Goal: Task Accomplishment & Management: Complete application form

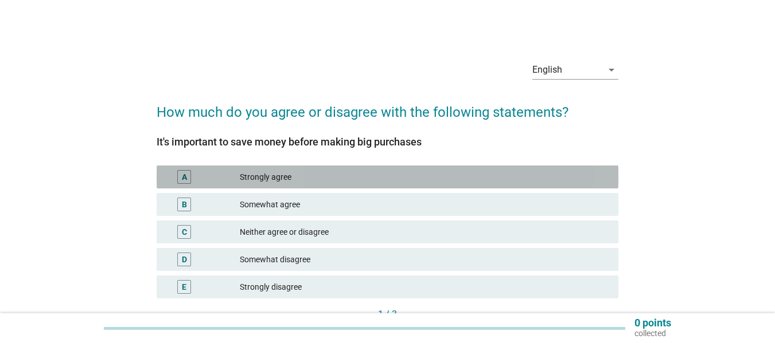
click at [319, 173] on div "Strongly agree" at bounding box center [424, 177] width 369 height 14
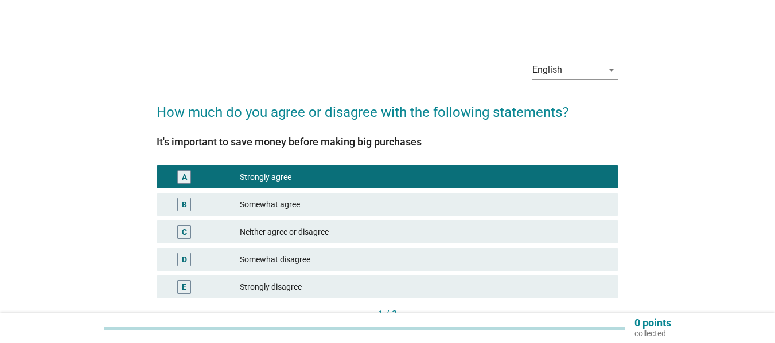
click at [685, 232] on div "English arrow_drop_down How much do you agree or disagree with the following st…" at bounding box center [388, 197] width 720 height 311
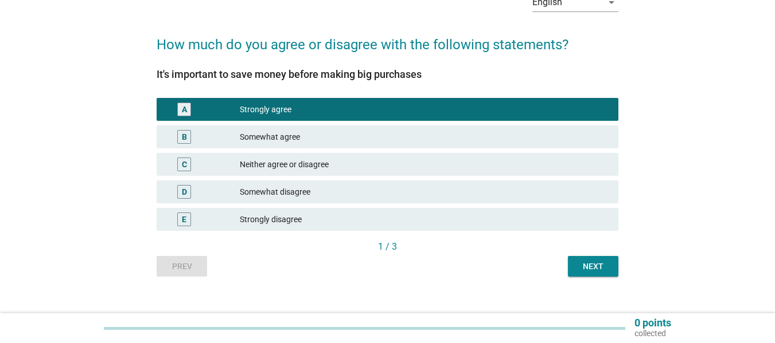
scroll to position [69, 0]
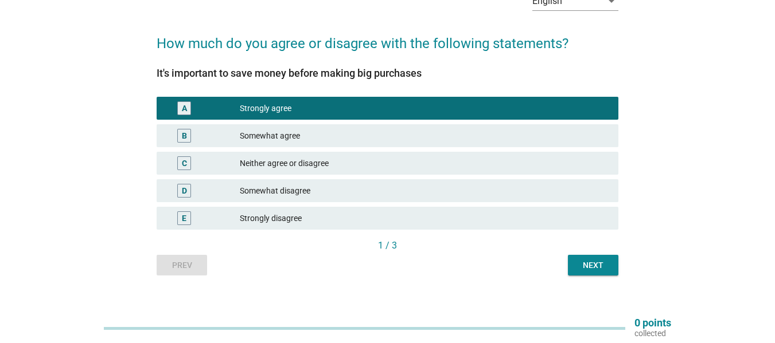
click at [599, 264] on div "Next" at bounding box center [593, 266] width 32 height 12
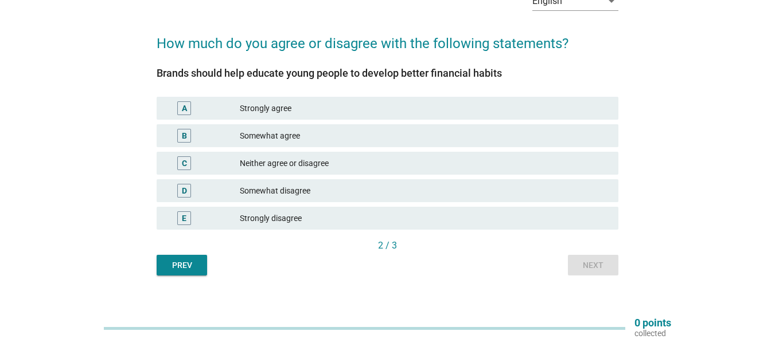
scroll to position [0, 0]
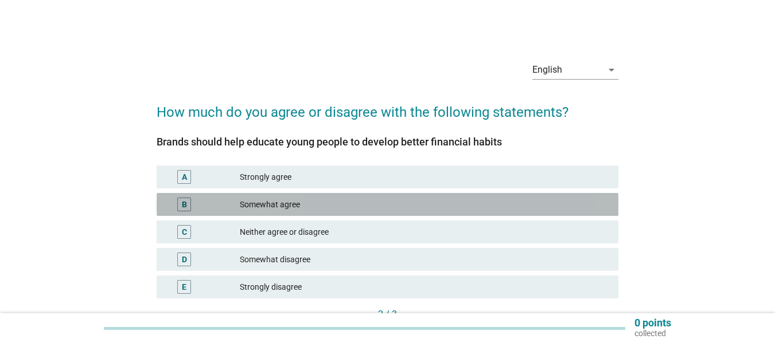
click at [346, 201] on div "Somewhat agree" at bounding box center [424, 205] width 369 height 14
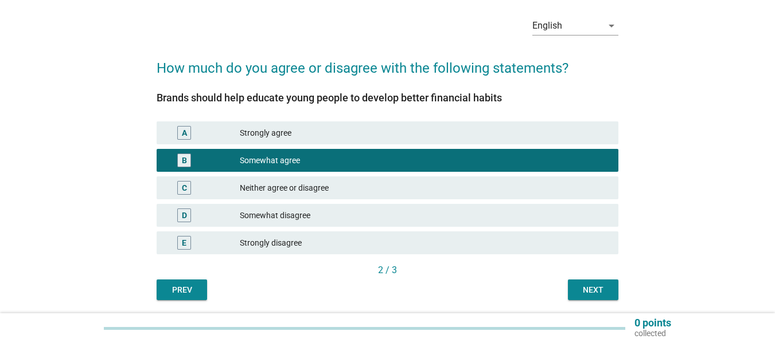
scroll to position [46, 0]
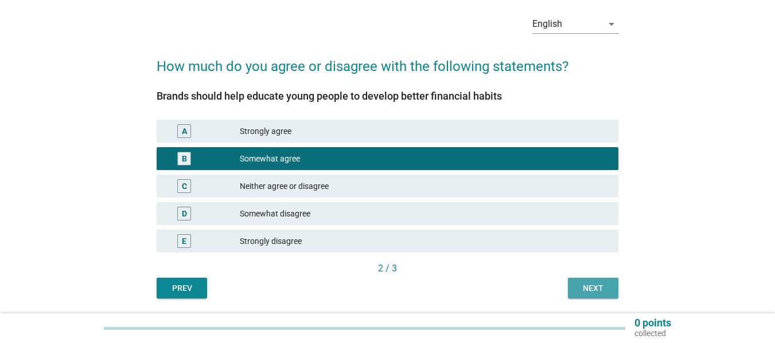
click at [596, 283] on div "Next" at bounding box center [593, 289] width 32 height 12
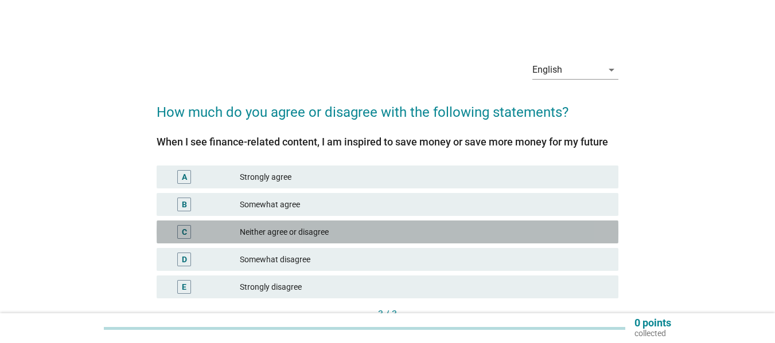
click at [360, 230] on div "Neither agree or disagree" at bounding box center [424, 232] width 369 height 14
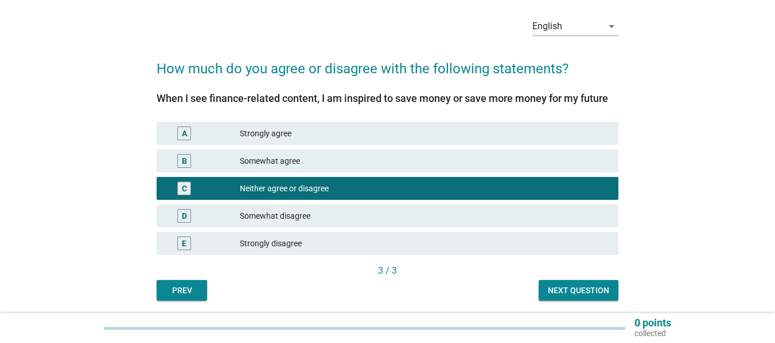
scroll to position [46, 0]
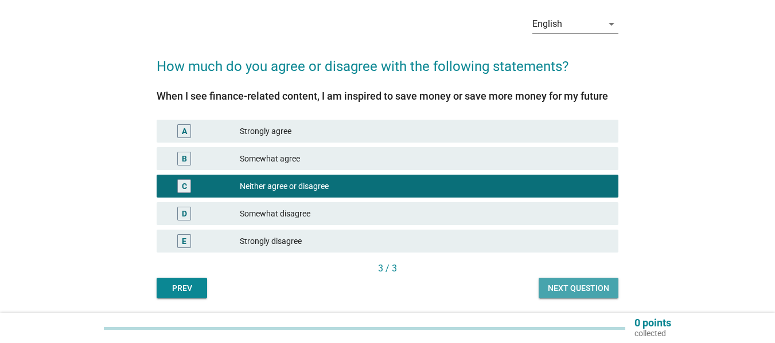
click at [572, 286] on div "Next question" at bounding box center [578, 289] width 61 height 12
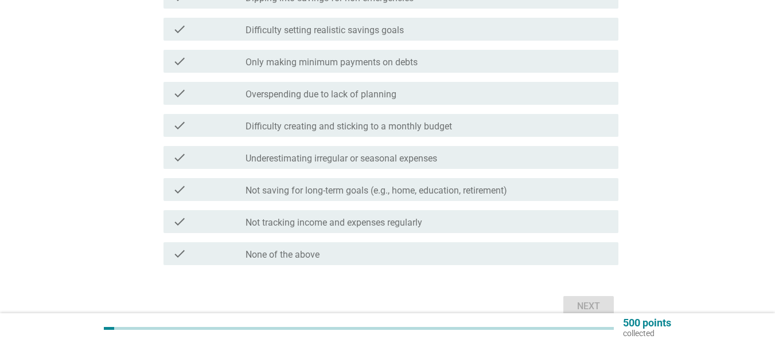
scroll to position [344, 0]
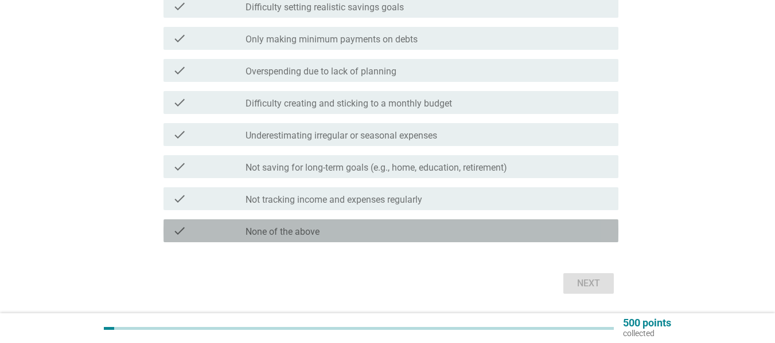
click at [357, 231] on div "check_box_outline_blank None of the above" at bounding box center [427, 231] width 364 height 14
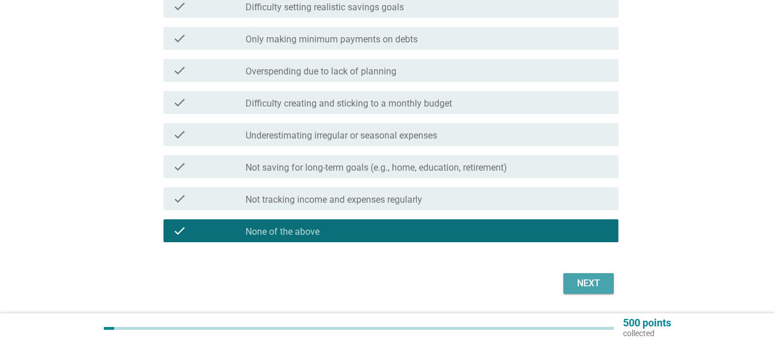
click at [595, 280] on div "Next" at bounding box center [588, 284] width 32 height 14
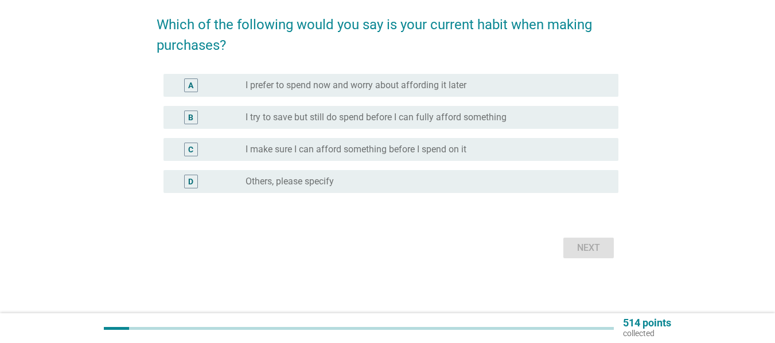
scroll to position [0, 0]
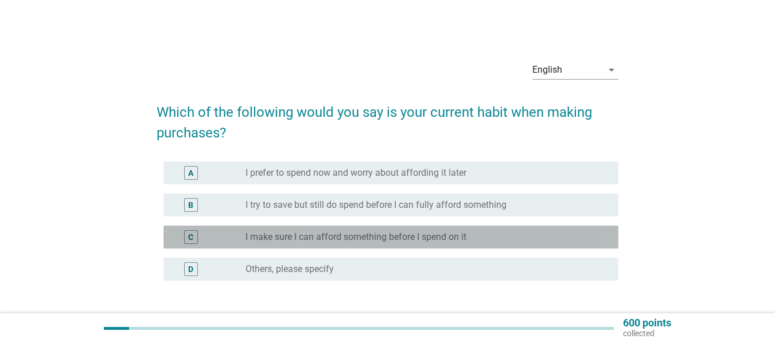
click at [496, 237] on div "radio_button_unchecked I make sure I can afford something before I spend on it" at bounding box center [422, 237] width 354 height 11
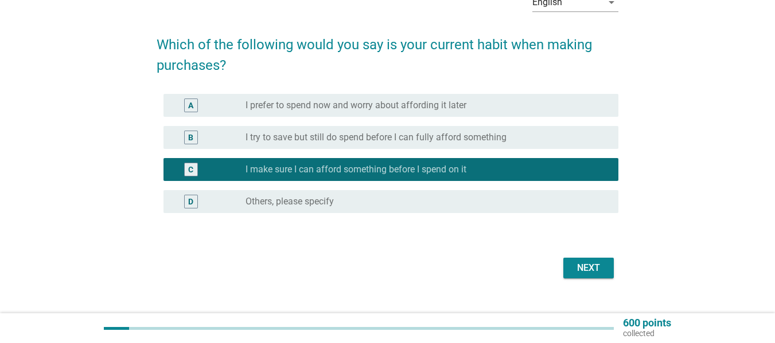
scroll to position [69, 0]
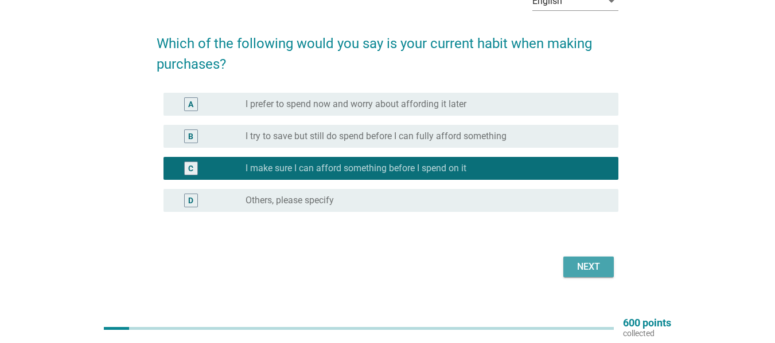
click at [590, 269] on div "Next" at bounding box center [588, 267] width 32 height 14
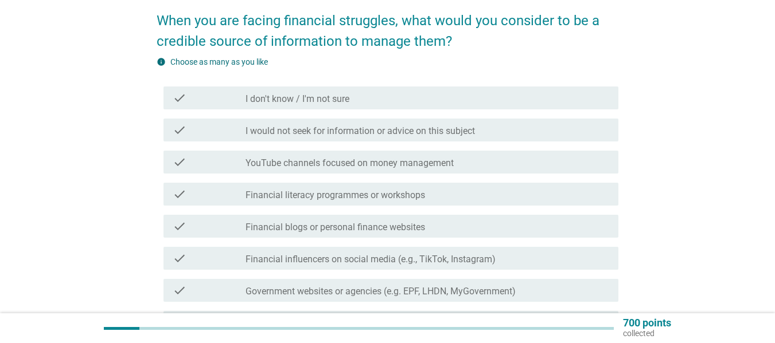
scroll to position [115, 0]
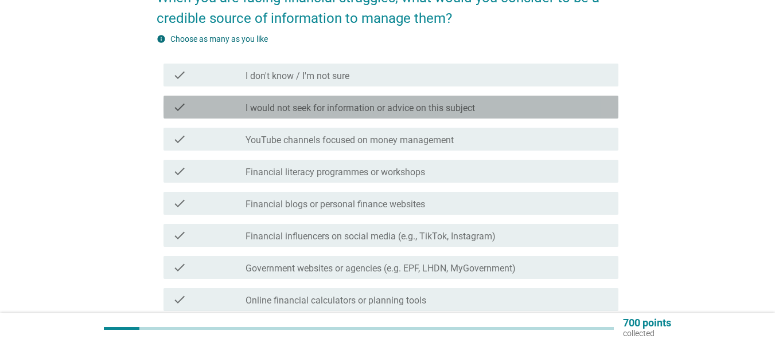
click at [497, 112] on div "check_box_outline_blank I would not seek for information or advice on this subj…" at bounding box center [427, 107] width 364 height 14
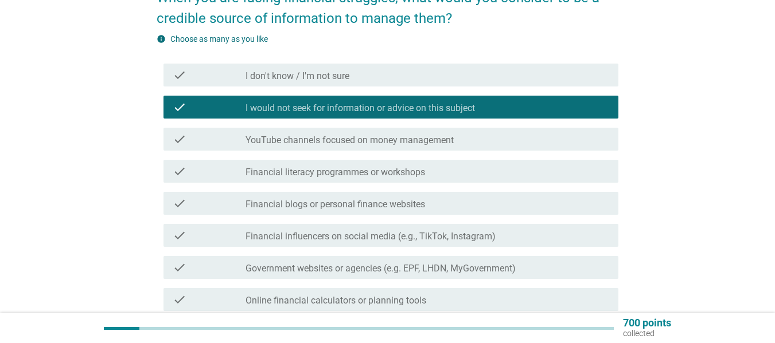
click at [661, 247] on div "English arrow_drop_down When you are facing financial struggles, what would you…" at bounding box center [388, 280] width 720 height 705
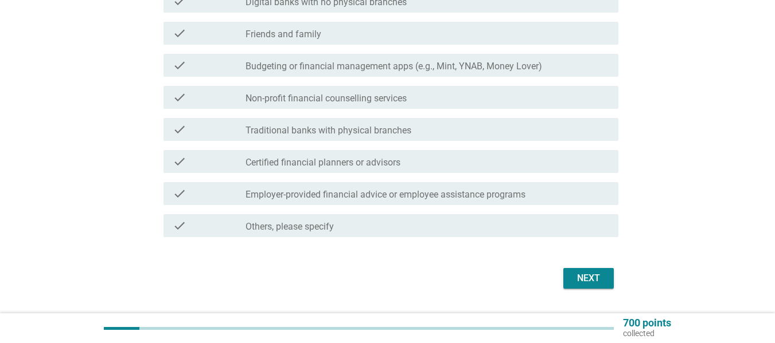
scroll to position [459, 0]
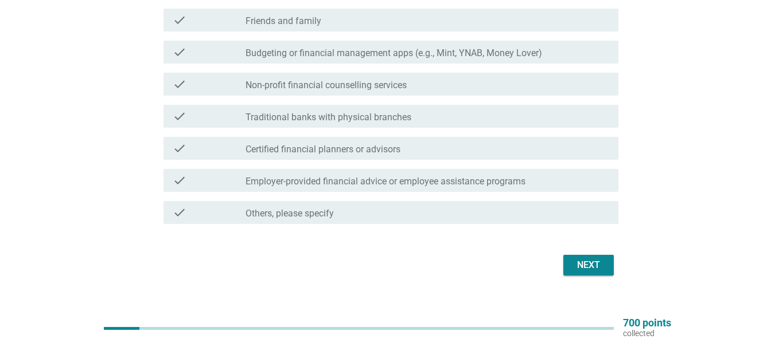
click at [596, 266] on div "Next" at bounding box center [588, 266] width 32 height 14
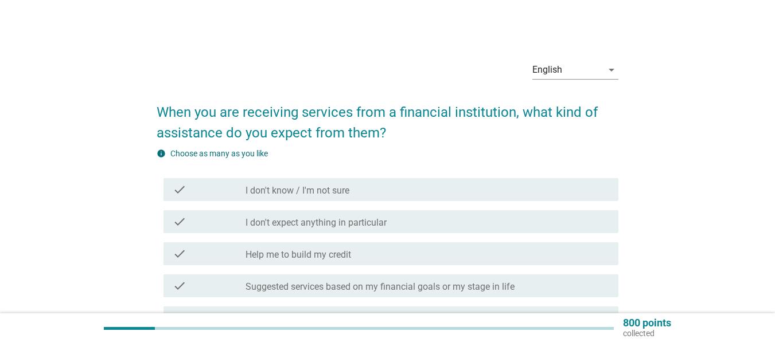
click at [414, 221] on div "check_box_outline_blank I don't expect anything in particular" at bounding box center [427, 222] width 364 height 14
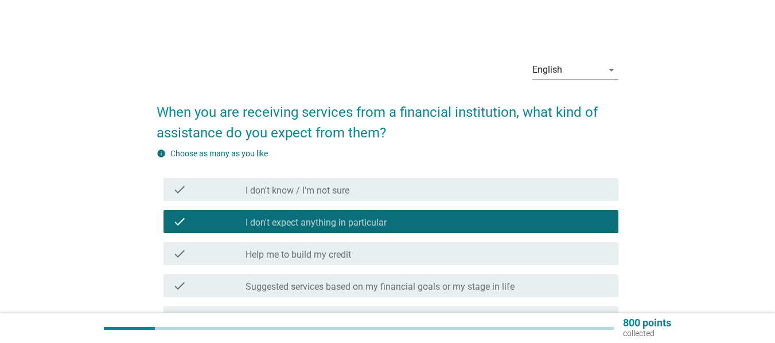
click at [683, 256] on div "English arrow_drop_down When you are receiving services from a financial instit…" at bounding box center [388, 314] width 720 height 544
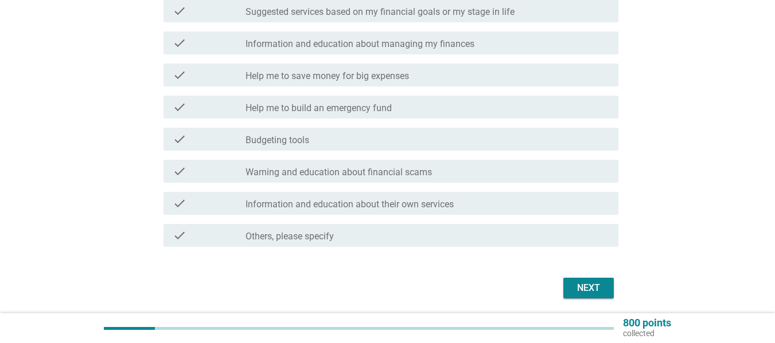
scroll to position [298, 0]
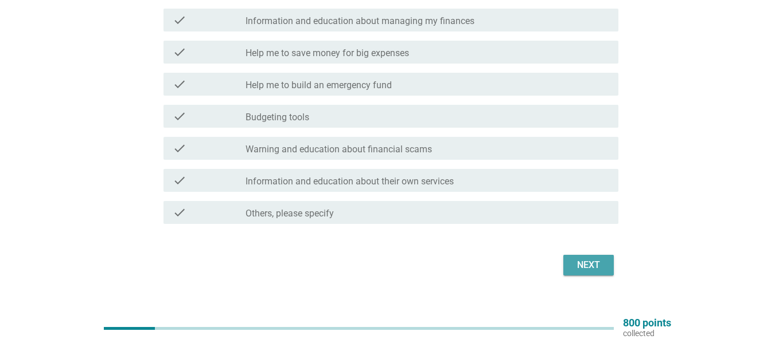
click at [585, 264] on div "Next" at bounding box center [588, 266] width 32 height 14
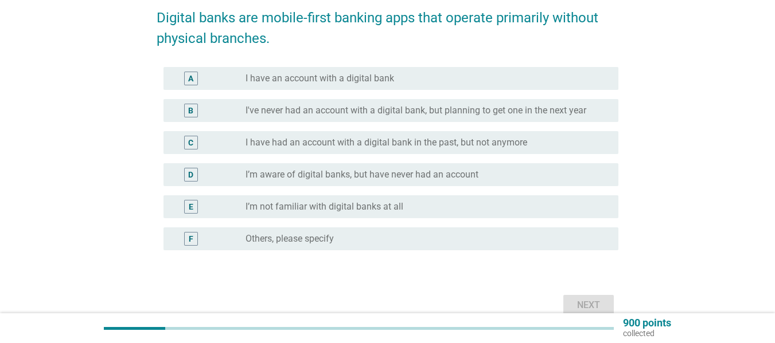
scroll to position [138, 0]
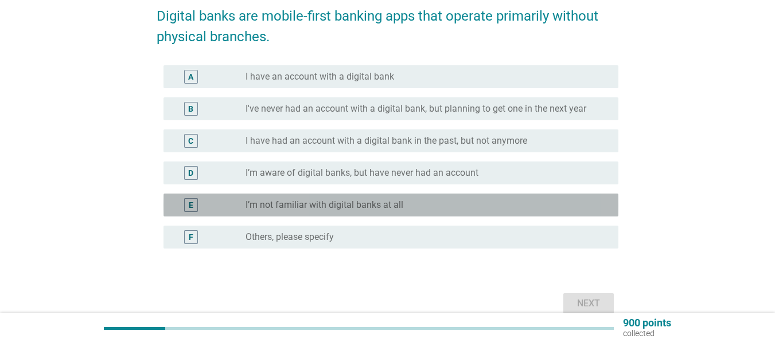
click at [443, 204] on div "radio_button_unchecked I’m not familiar with digital banks at all" at bounding box center [422, 205] width 354 height 11
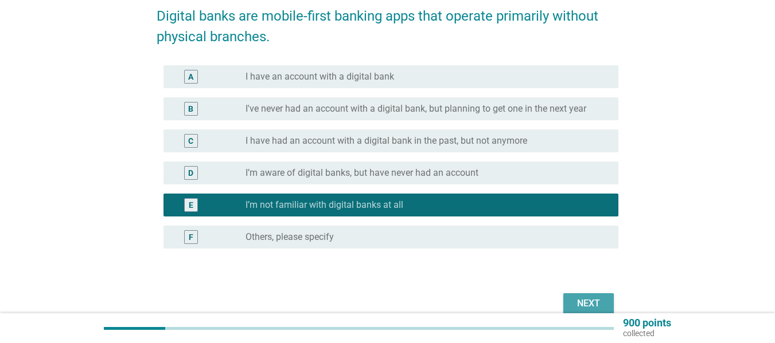
click at [589, 297] on div "Next" at bounding box center [588, 304] width 32 height 14
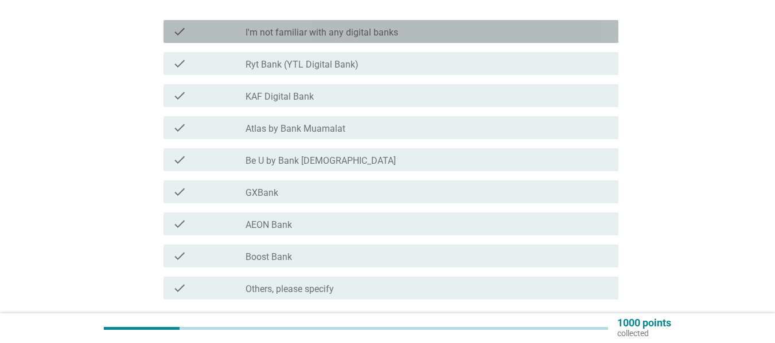
click at [432, 27] on div "check_box_outline_blank I'm not familiar with any digital banks" at bounding box center [427, 32] width 364 height 14
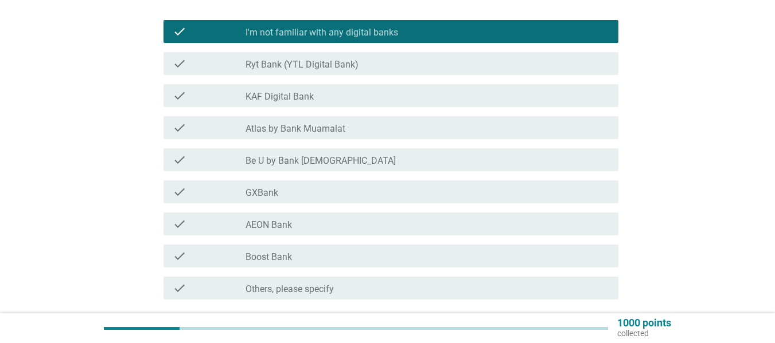
click at [669, 260] on div "English arrow_drop_down Which of the following digital banks are you aware of? …" at bounding box center [388, 134] width 720 height 459
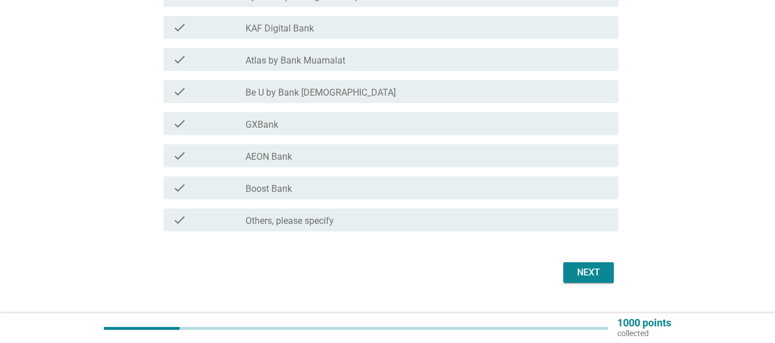
scroll to position [206, 0]
click at [597, 270] on div "Next" at bounding box center [588, 272] width 32 height 14
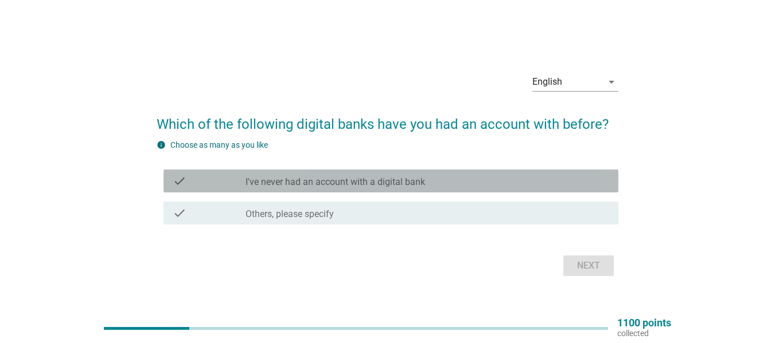
click at [465, 183] on div "check_box_outline_blank I've never had an account with a digital bank" at bounding box center [427, 181] width 364 height 14
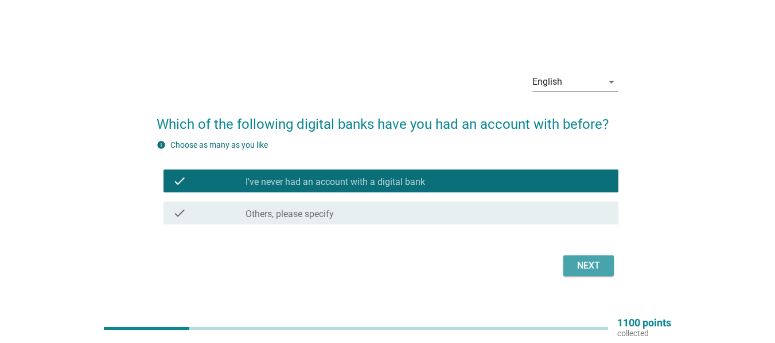
click at [591, 263] on div "Next" at bounding box center [588, 266] width 32 height 14
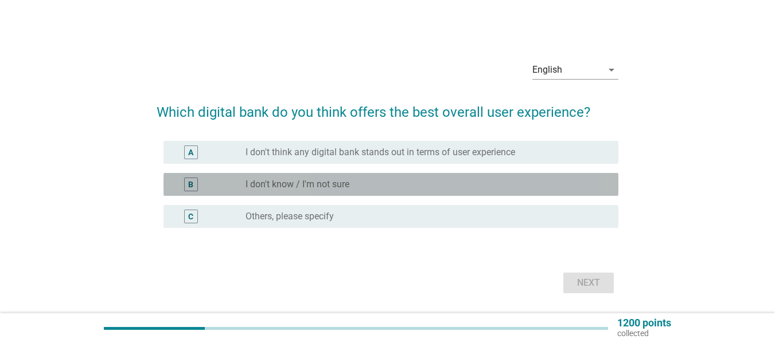
click at [386, 185] on div "radio_button_unchecked I don't know / I'm not sure" at bounding box center [422, 184] width 354 height 11
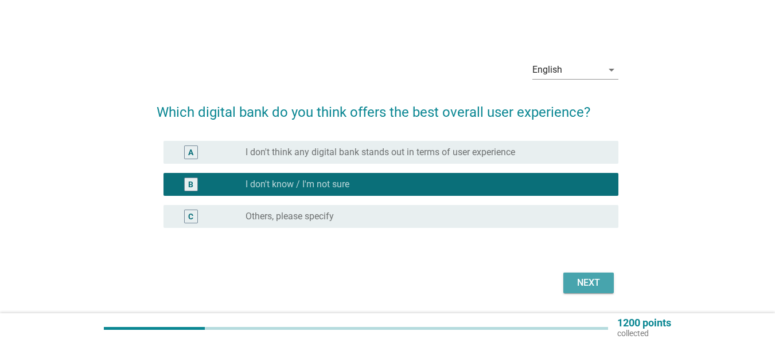
click at [589, 285] on div "Next" at bounding box center [588, 283] width 32 height 14
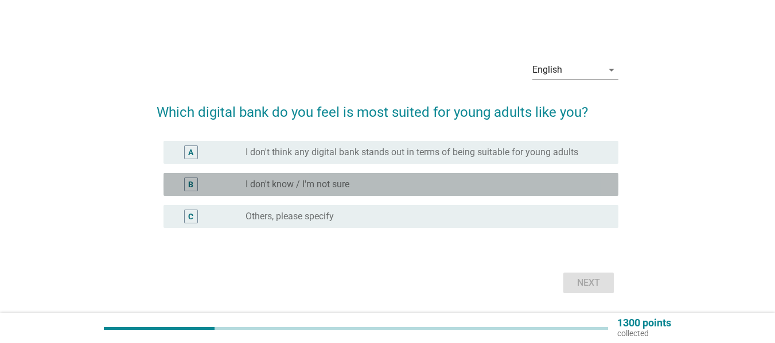
click at [371, 188] on div "radio_button_unchecked I don't know / I'm not sure" at bounding box center [422, 184] width 354 height 11
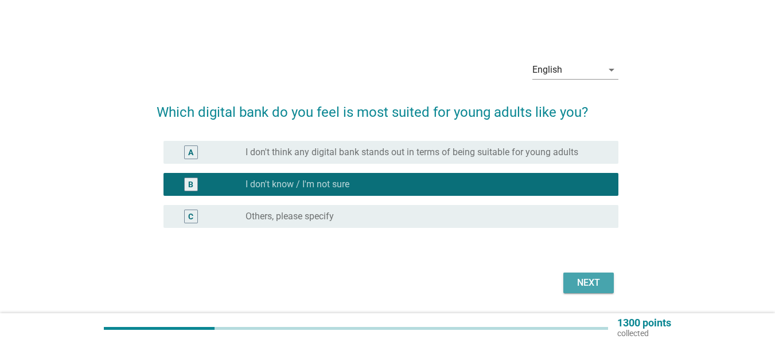
click at [588, 278] on div "Next" at bounding box center [588, 283] width 32 height 14
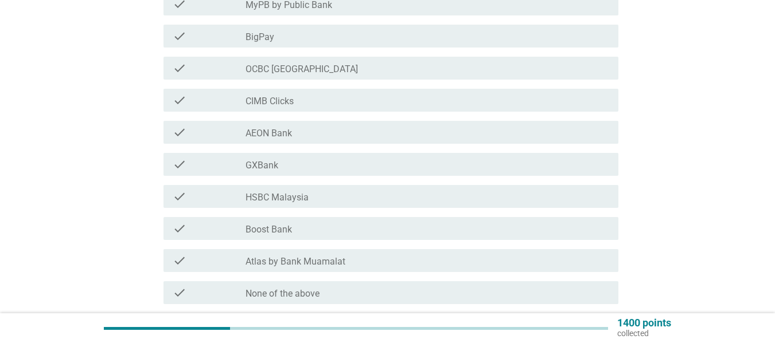
scroll to position [413, 0]
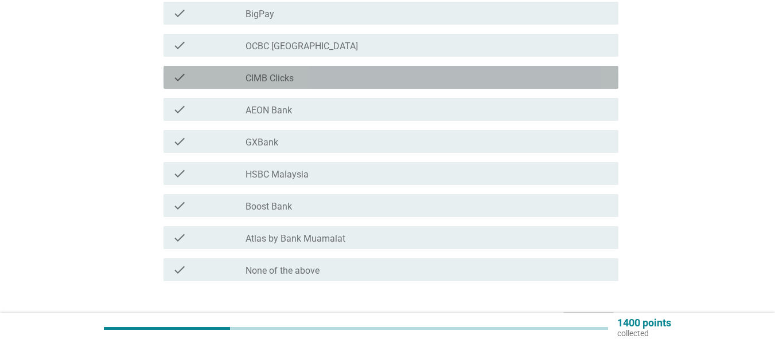
click at [388, 75] on div "check_box_outline_blank CIMB Clicks" at bounding box center [427, 78] width 364 height 14
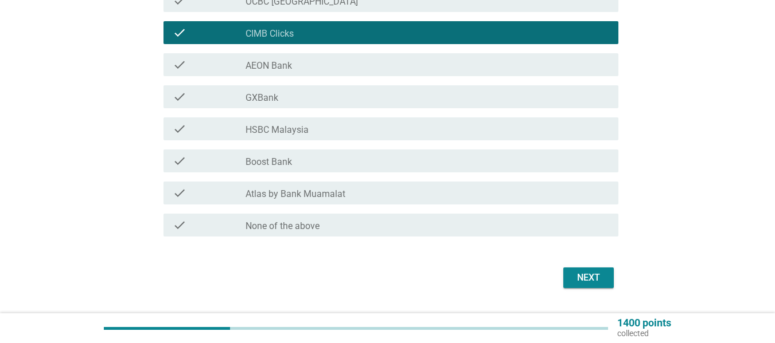
scroll to position [459, 0]
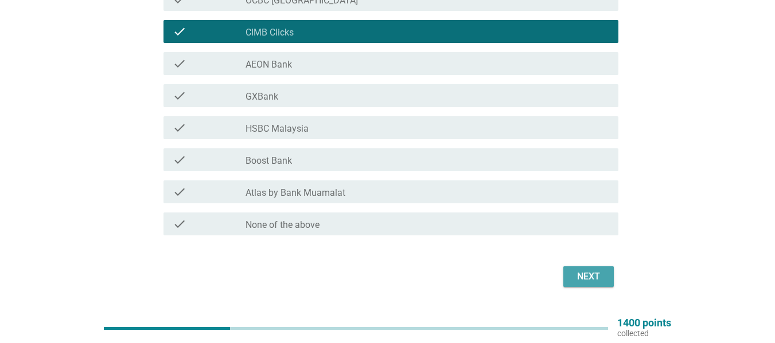
click at [593, 278] on div "Next" at bounding box center [588, 277] width 32 height 14
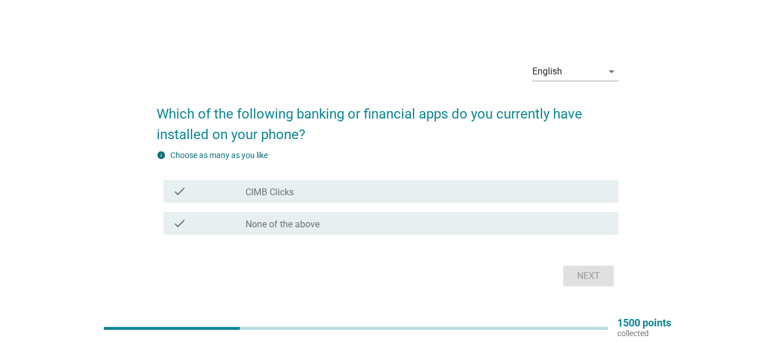
click at [353, 190] on div "check_box_outline_blank CIMB Clicks" at bounding box center [427, 192] width 364 height 14
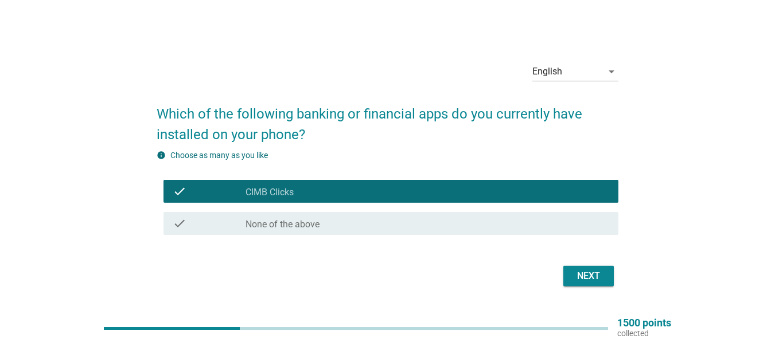
click at [592, 277] on div "Next" at bounding box center [588, 276] width 32 height 14
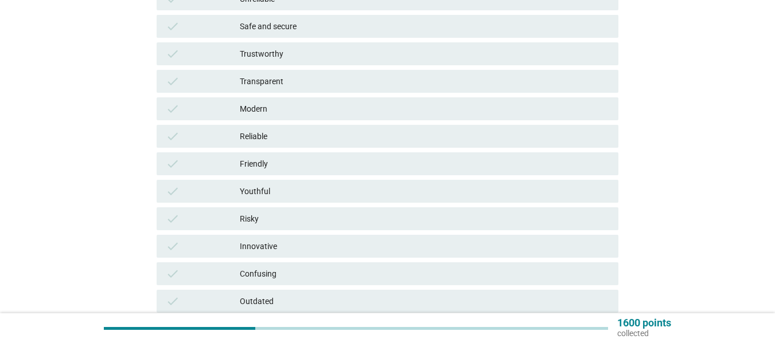
scroll to position [229, 0]
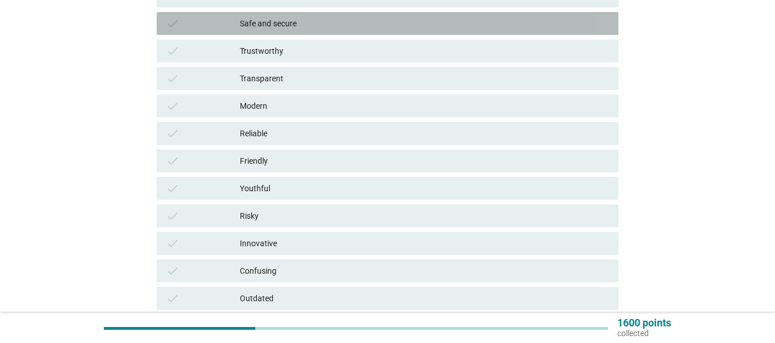
click at [364, 27] on div "Safe and secure" at bounding box center [424, 24] width 369 height 14
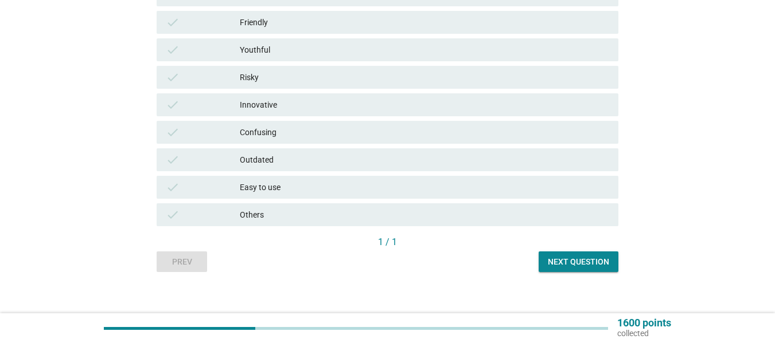
scroll to position [378, 0]
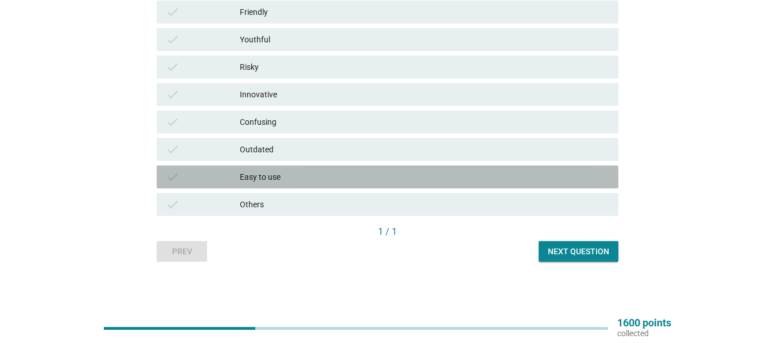
click at [369, 174] on div "Easy to use" at bounding box center [424, 177] width 369 height 14
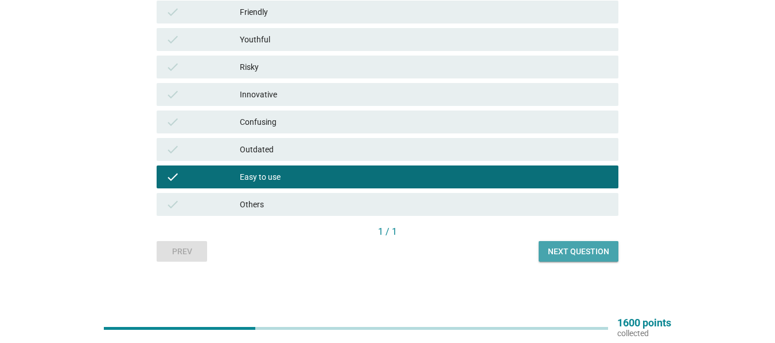
click at [576, 248] on div "Next question" at bounding box center [578, 252] width 61 height 12
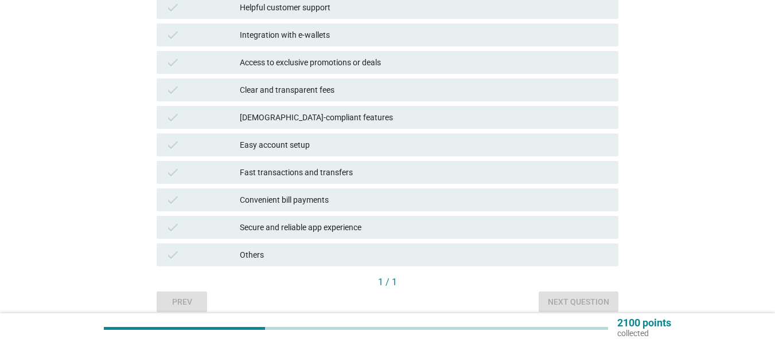
scroll to position [275, 0]
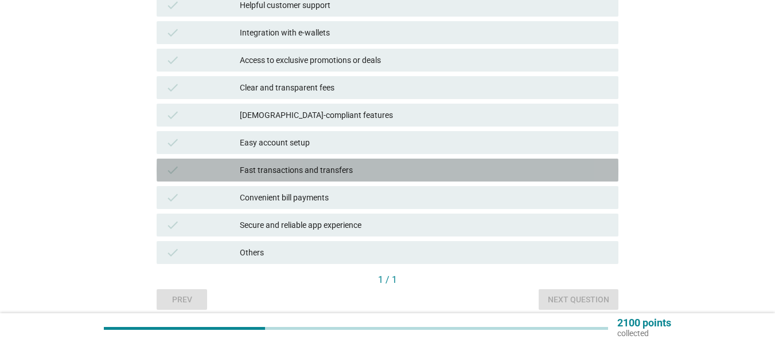
click at [372, 167] on div "Fast transactions and transfers" at bounding box center [424, 170] width 369 height 14
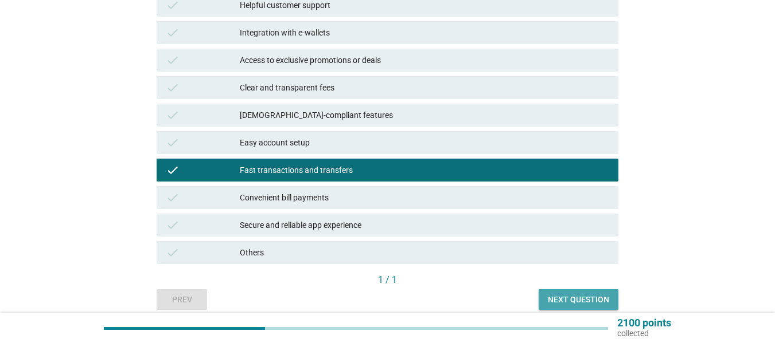
click at [586, 299] on div "Next question" at bounding box center [578, 300] width 61 height 12
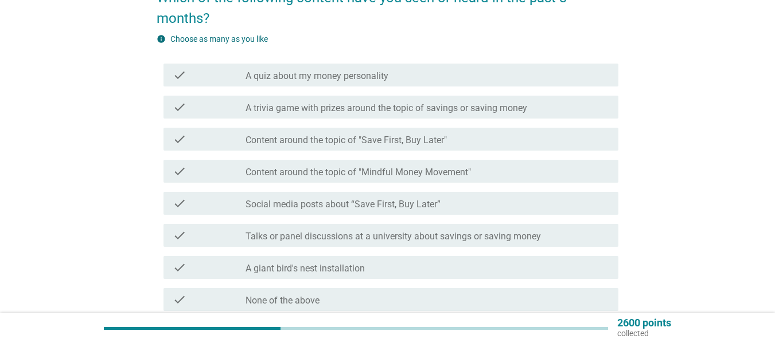
scroll to position [138, 0]
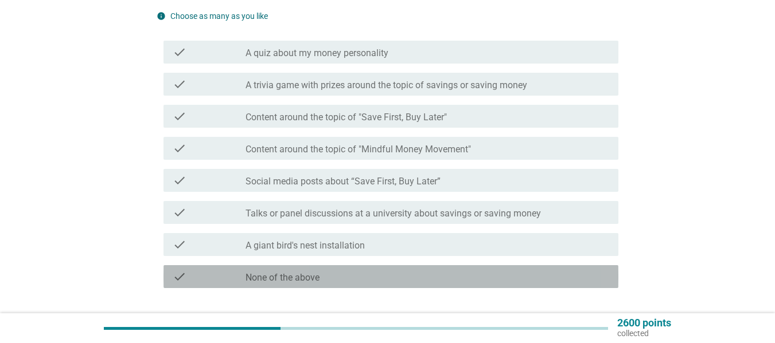
click at [333, 279] on div "check_box_outline_blank None of the above" at bounding box center [427, 277] width 364 height 14
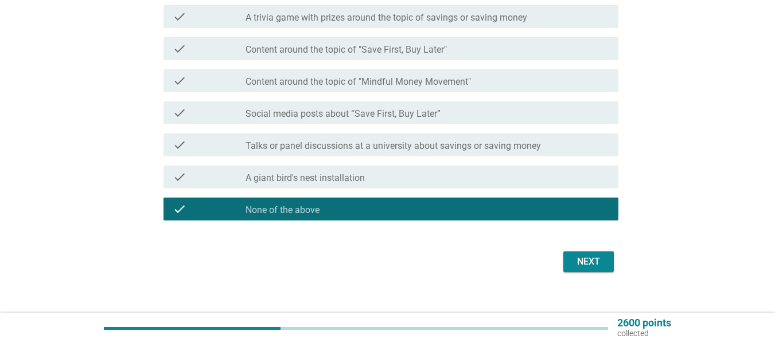
scroll to position [206, 0]
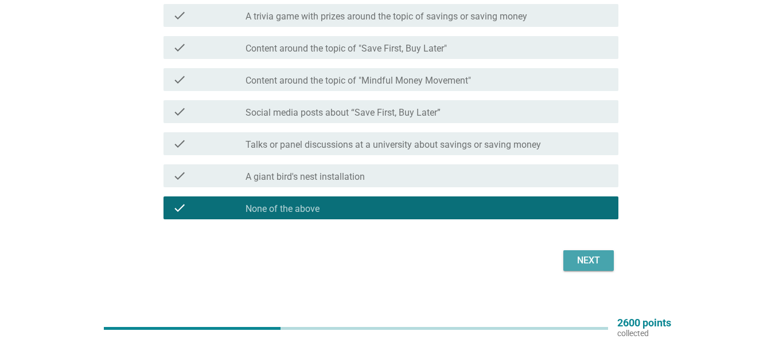
click at [590, 261] on div "Next" at bounding box center [588, 261] width 32 height 14
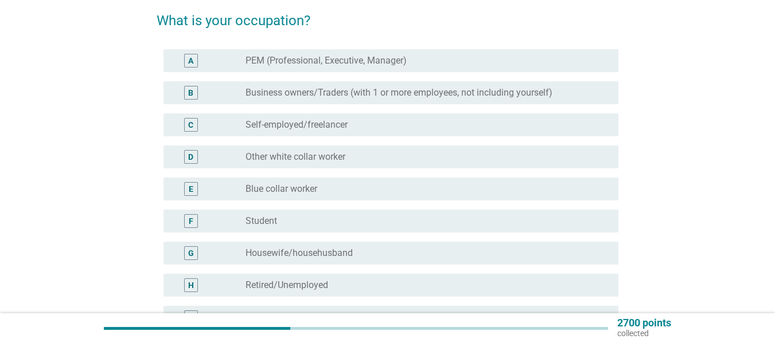
scroll to position [115, 0]
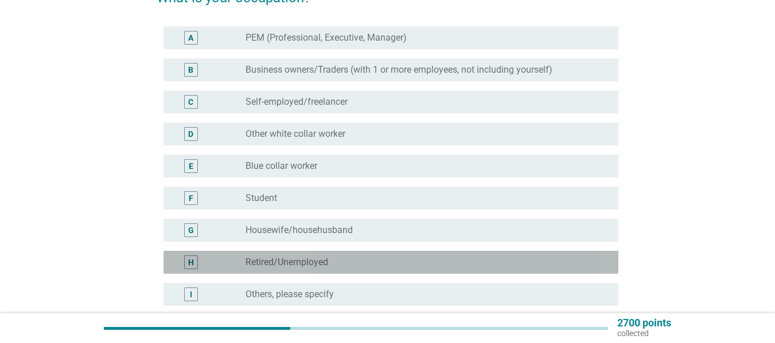
click at [367, 261] on div "radio_button_unchecked Retired/Unemployed" at bounding box center [422, 262] width 354 height 11
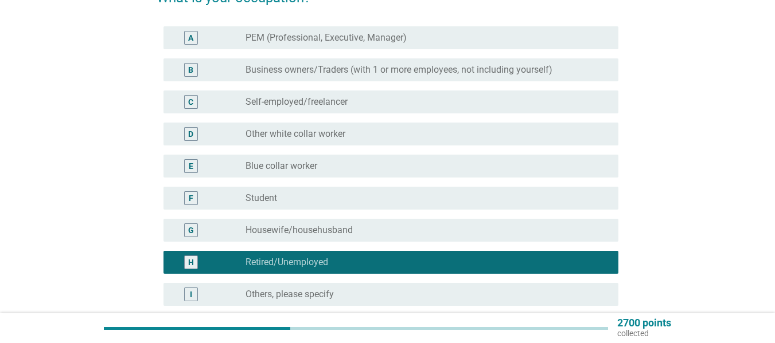
click at [669, 290] on div "English arrow_drop_down What is your occupation? A radio_button_unchecked PEM (…" at bounding box center [388, 156] width 720 height 456
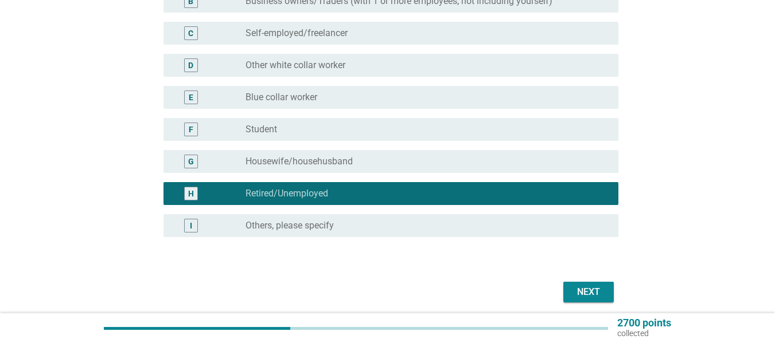
scroll to position [206, 0]
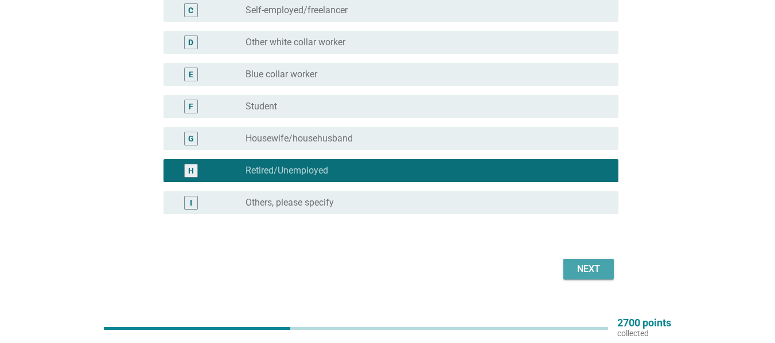
click at [592, 264] on div "Next" at bounding box center [588, 270] width 32 height 14
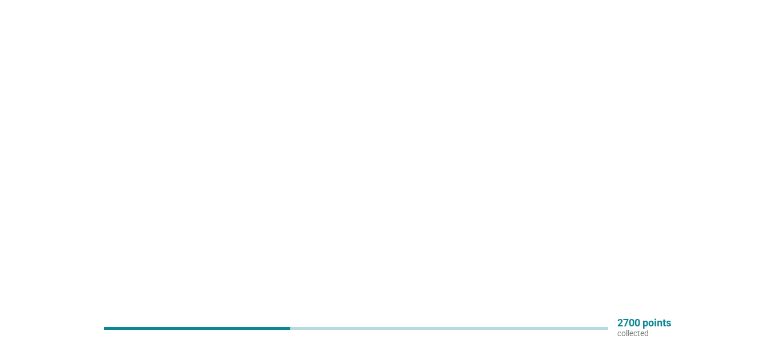
scroll to position [0, 0]
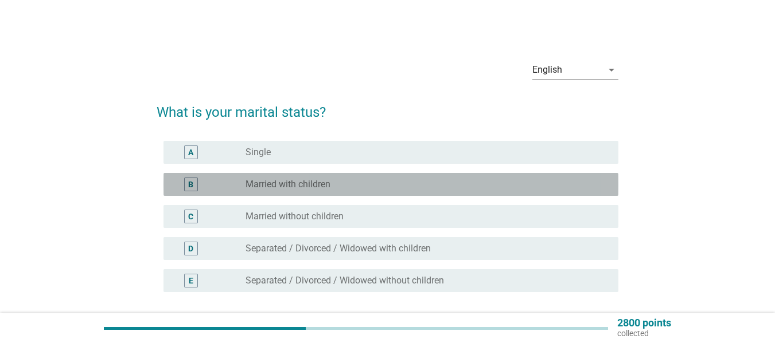
click at [399, 185] on div "radio_button_unchecked Married with children" at bounding box center [422, 184] width 354 height 11
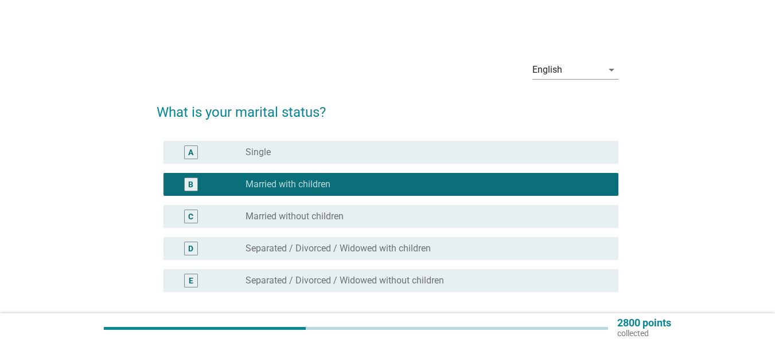
click at [640, 236] on div "English arrow_drop_down What is your marital status? A radio_button_unchecked […" at bounding box center [388, 206] width 720 height 328
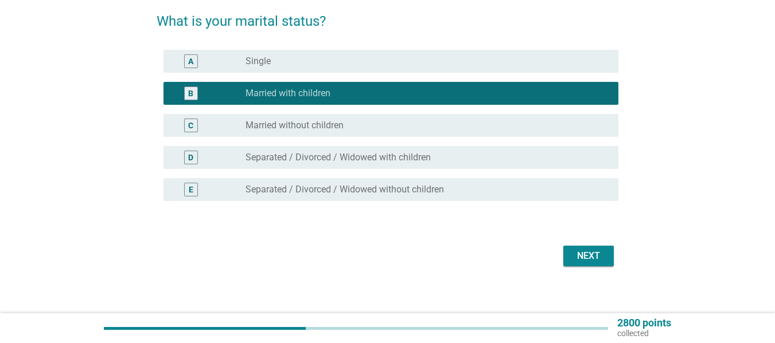
scroll to position [92, 0]
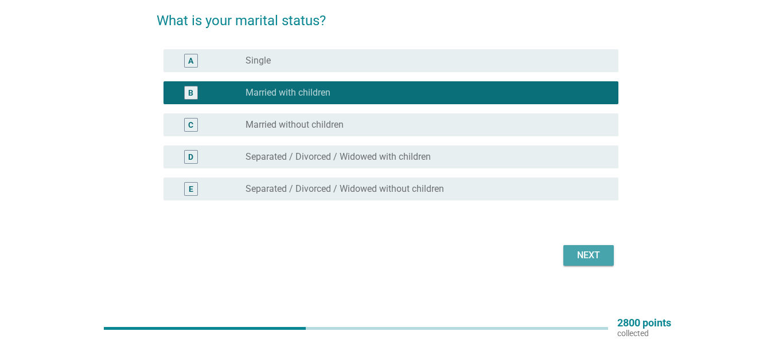
click at [589, 253] on div "Next" at bounding box center [588, 256] width 32 height 14
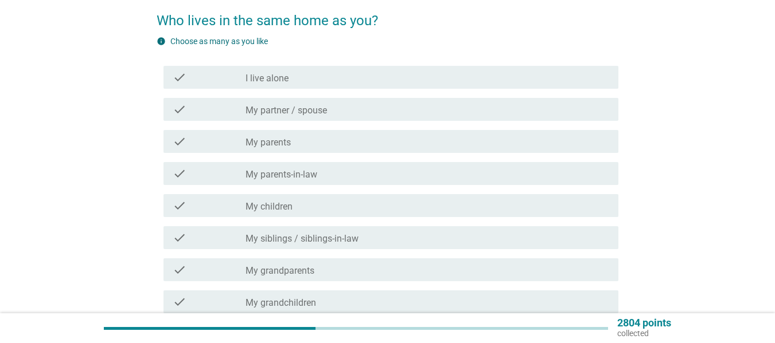
scroll to position [0, 0]
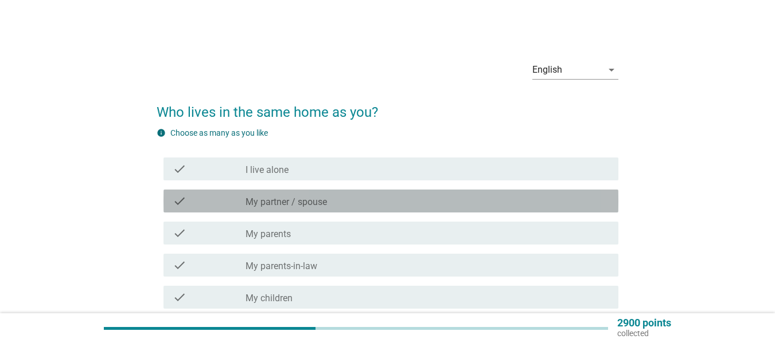
click at [405, 198] on div "check_box_outline_blank My partner / spouse" at bounding box center [427, 201] width 364 height 14
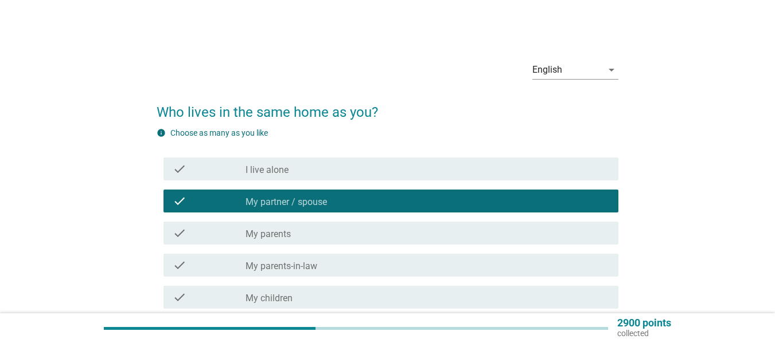
click at [651, 219] on div "English arrow_drop_down Who lives in the same home as you? info Choose as many …" at bounding box center [388, 271] width 720 height 459
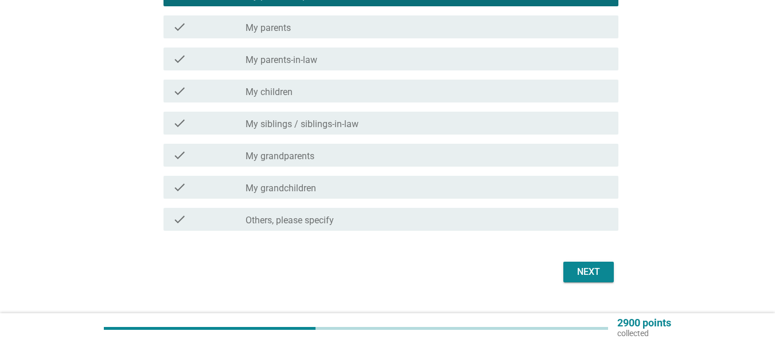
scroll to position [229, 0]
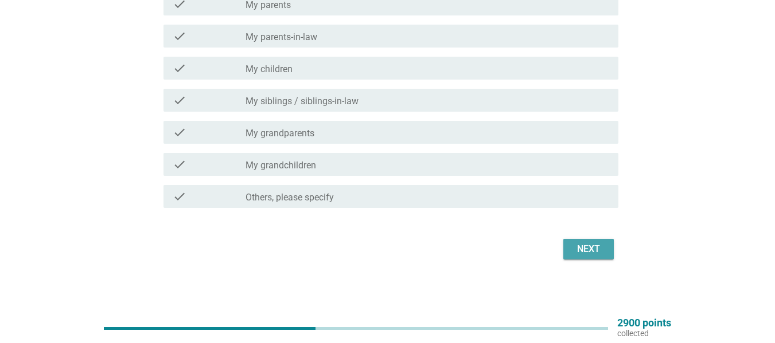
click at [589, 249] on div "Next" at bounding box center [588, 250] width 32 height 14
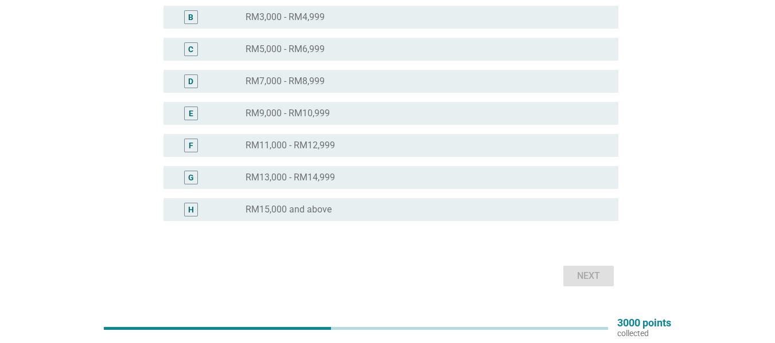
scroll to position [252, 0]
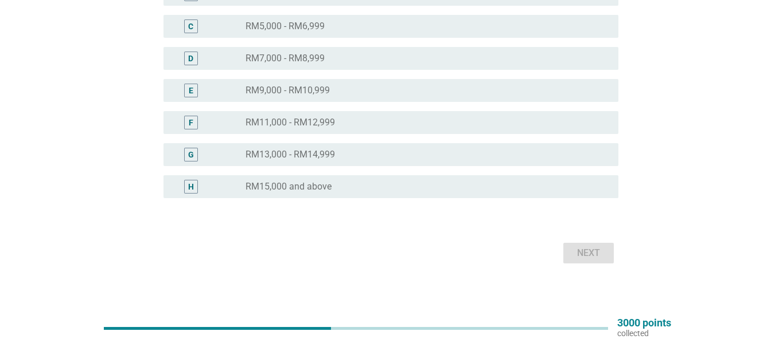
click at [588, 253] on div "Next" at bounding box center [388, 254] width 462 height 28
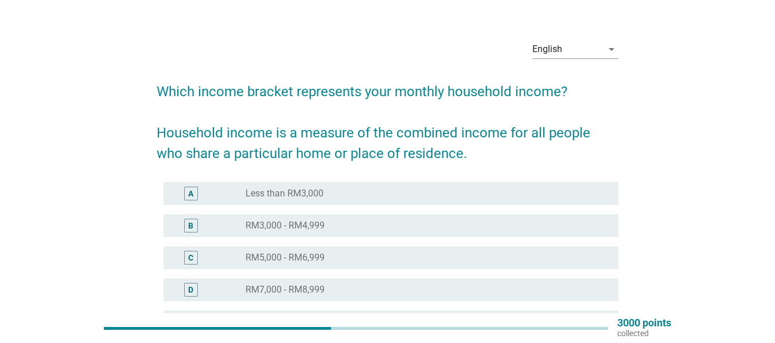
scroll to position [0, 0]
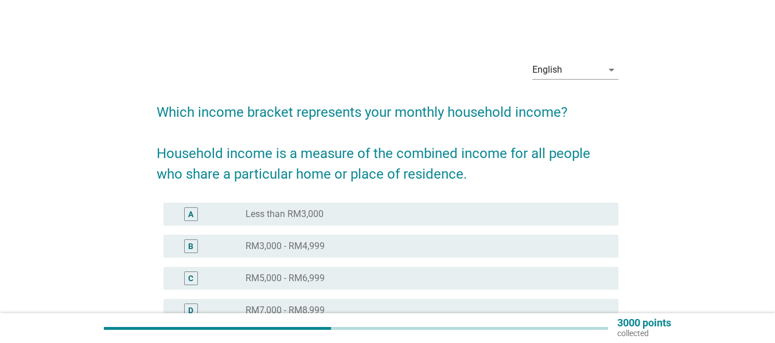
click at [334, 212] on div "radio_button_unchecked Less than RM3,000" at bounding box center [422, 214] width 354 height 11
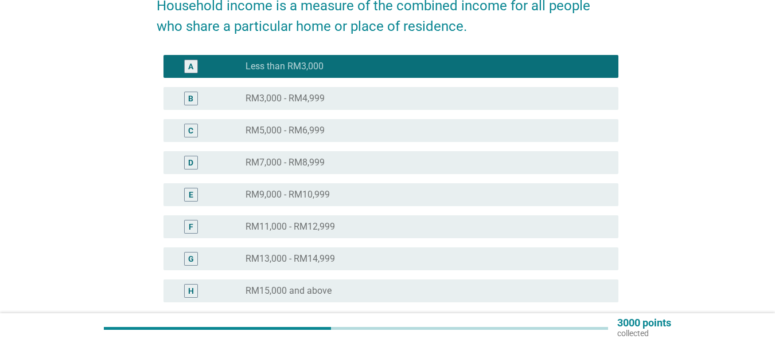
scroll to position [257, 0]
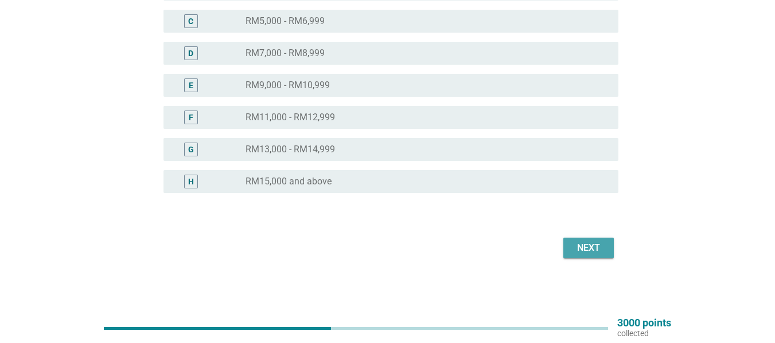
click at [589, 249] on div "Next" at bounding box center [588, 248] width 32 height 14
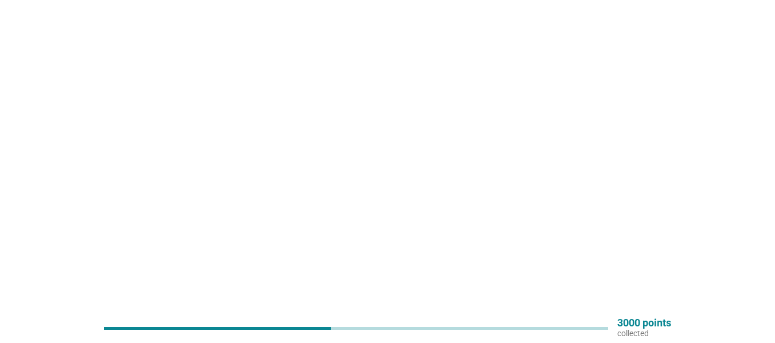
scroll to position [0, 0]
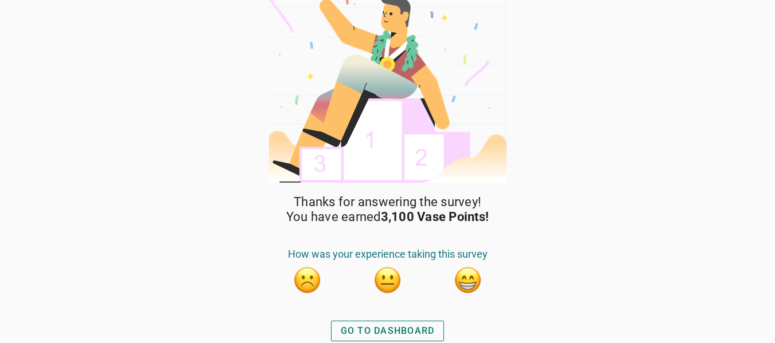
scroll to position [19, 0]
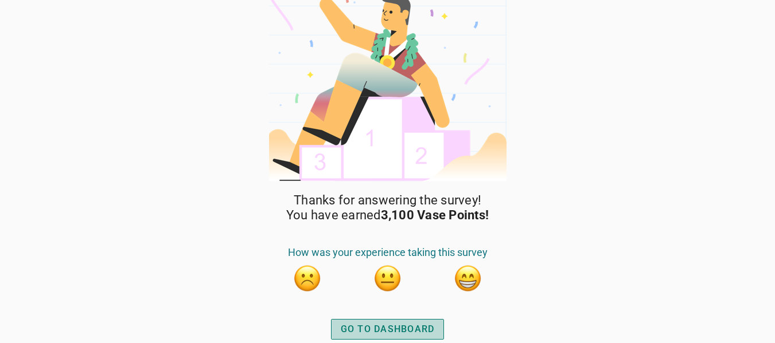
click at [392, 325] on div "GO TO DASHBOARD" at bounding box center [388, 330] width 94 height 14
